Goal: Information Seeking & Learning: Learn about a topic

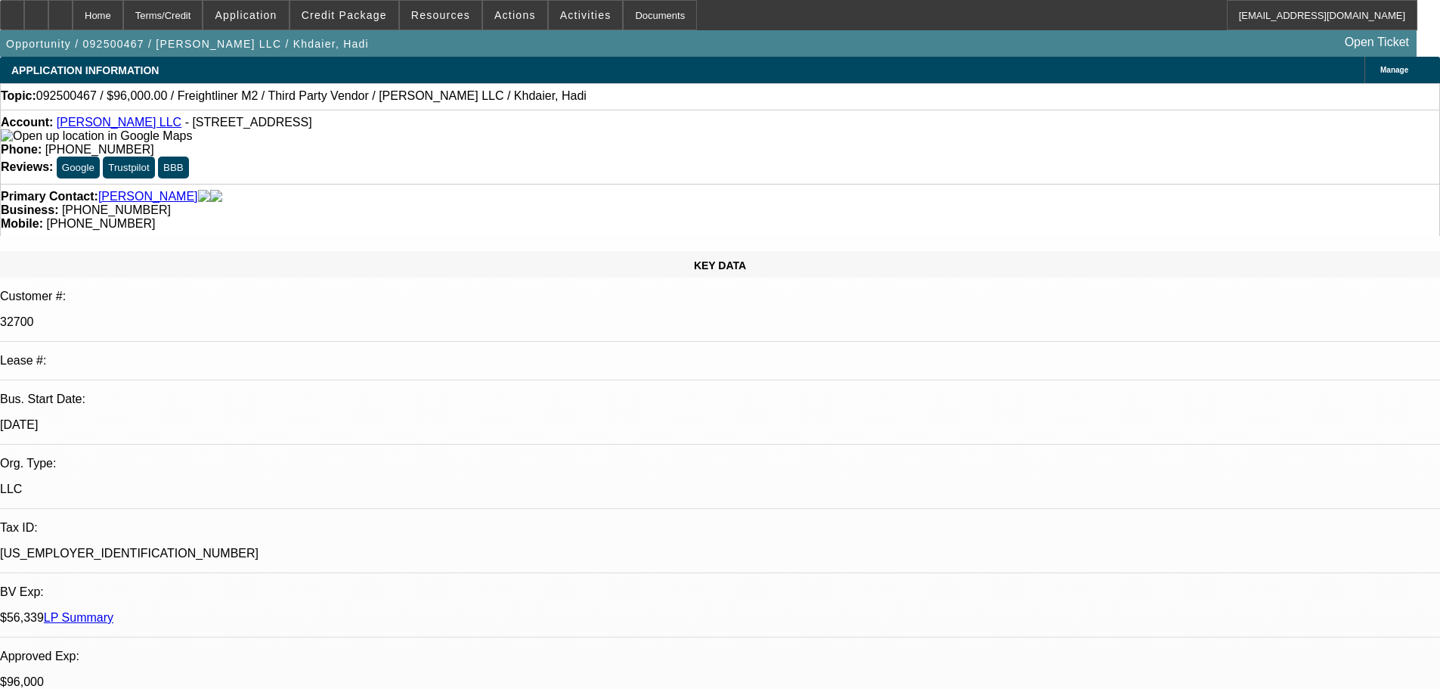
select select "0"
select select "2"
select select "0.1"
select select "4"
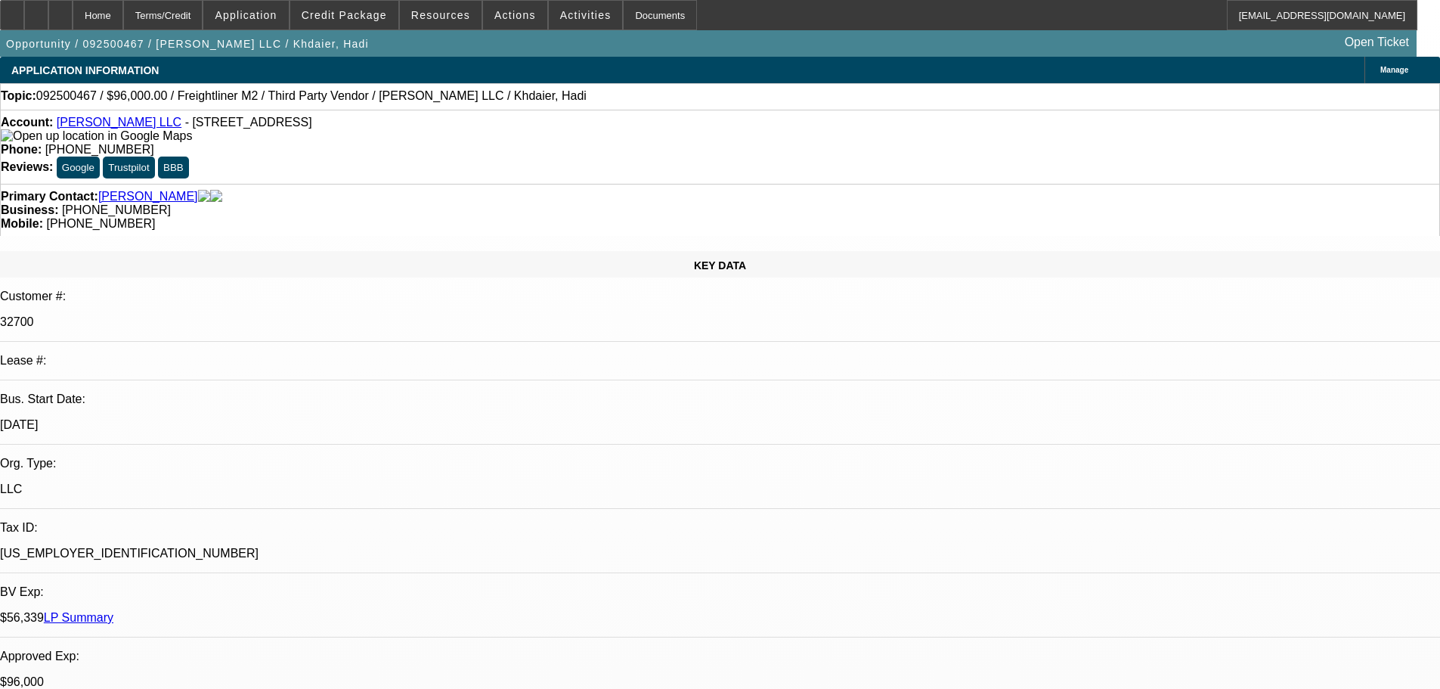
select select "0"
select select "2"
select select "0.1"
select select "4"
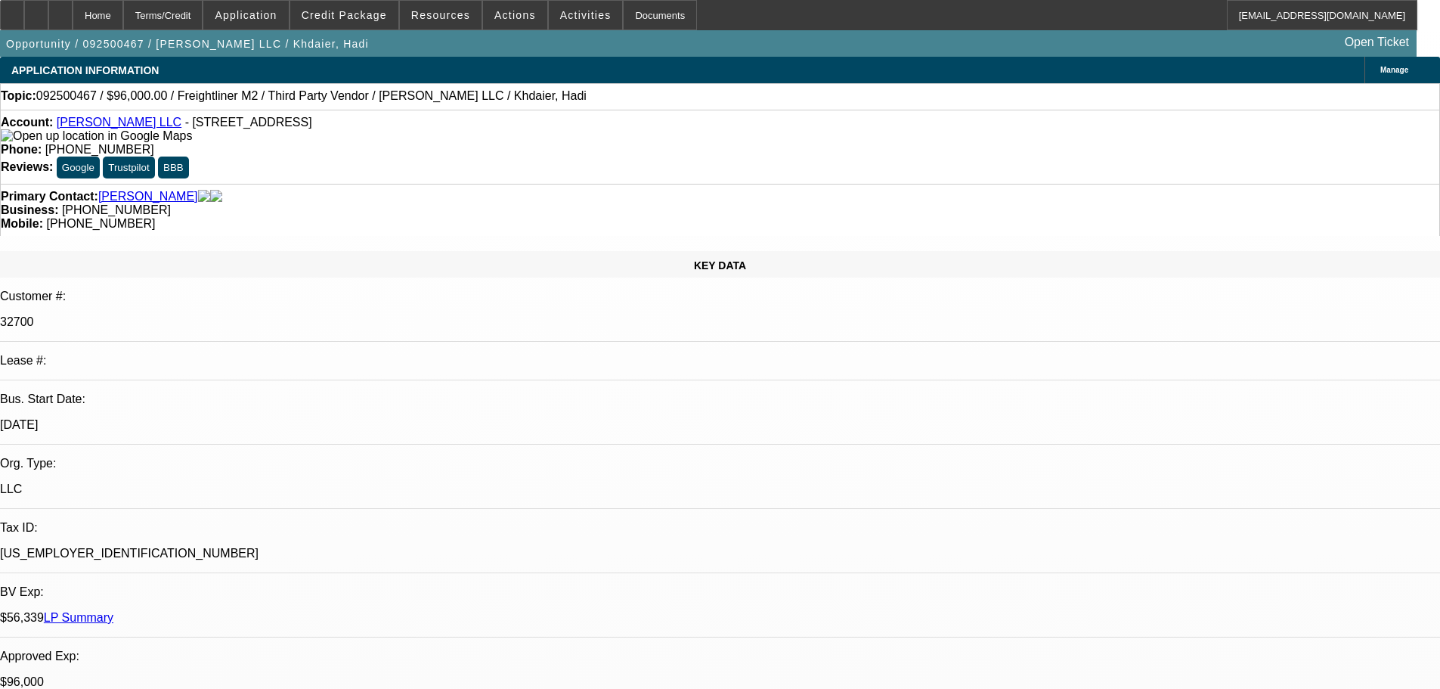
scroll to position [166, 0]
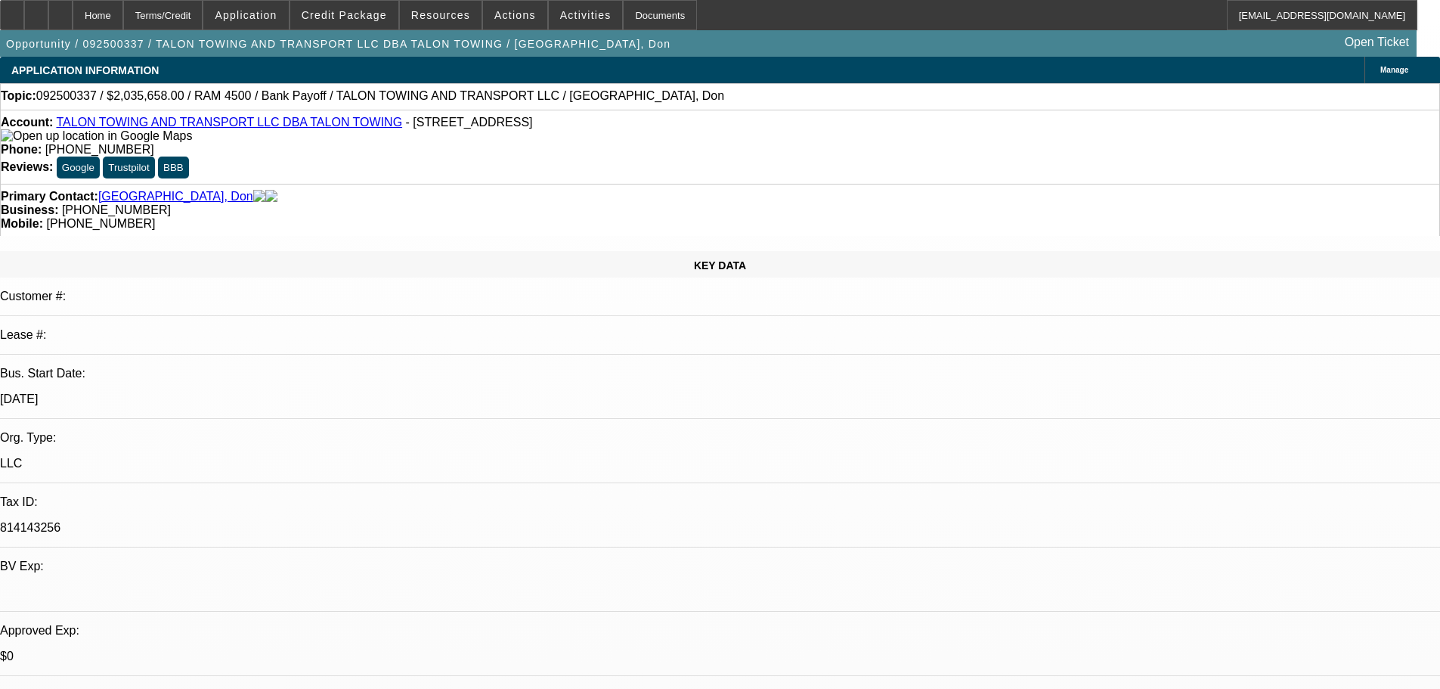
select select "0"
select select "2"
select select "0"
select select "6"
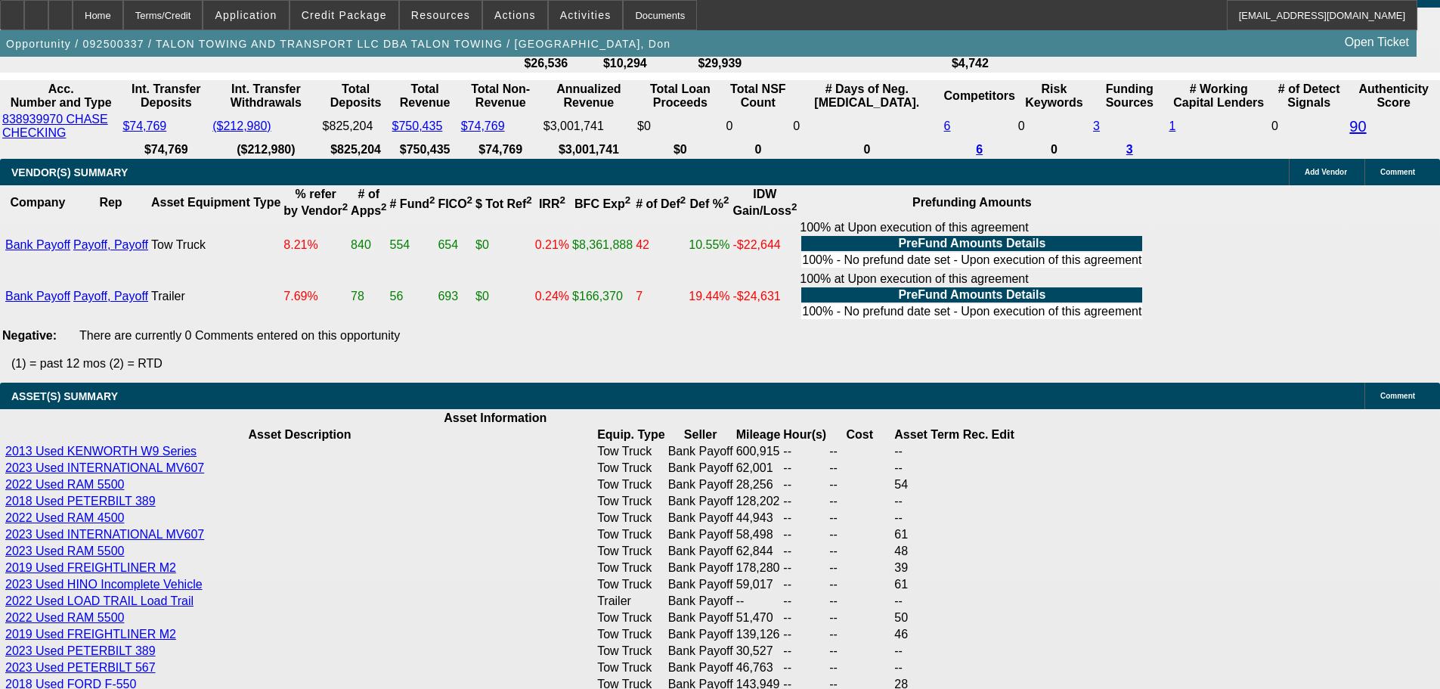
scroll to position [3099, 0]
